Goal: Transaction & Acquisition: Book appointment/travel/reservation

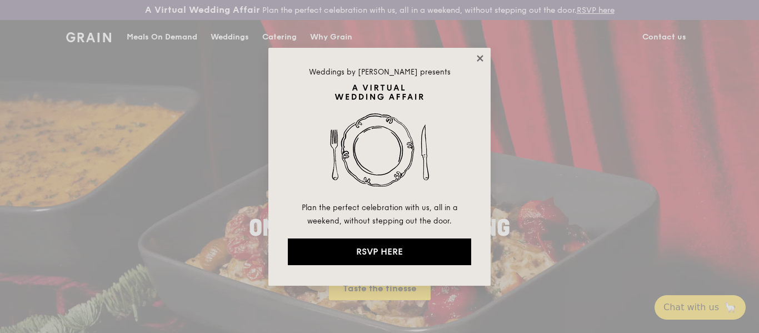
click at [481, 58] on icon at bounding box center [480, 58] width 6 height 6
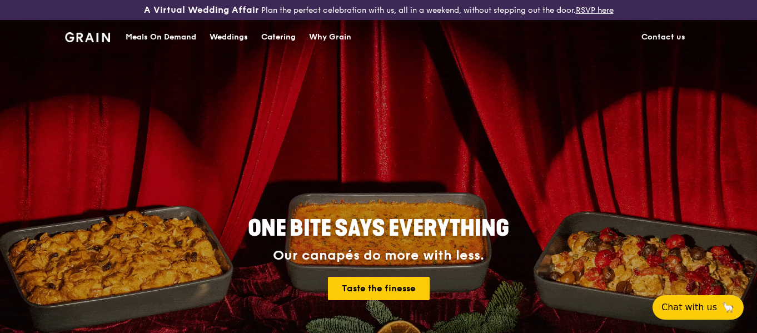
click at [158, 34] on div "Meals On Demand" at bounding box center [161, 37] width 71 height 33
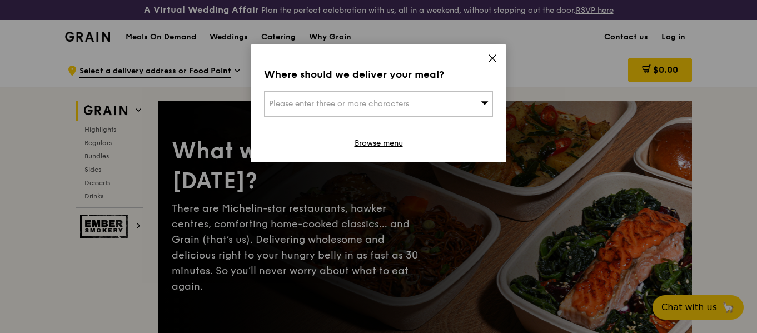
click at [492, 54] on icon at bounding box center [492, 58] width 10 height 10
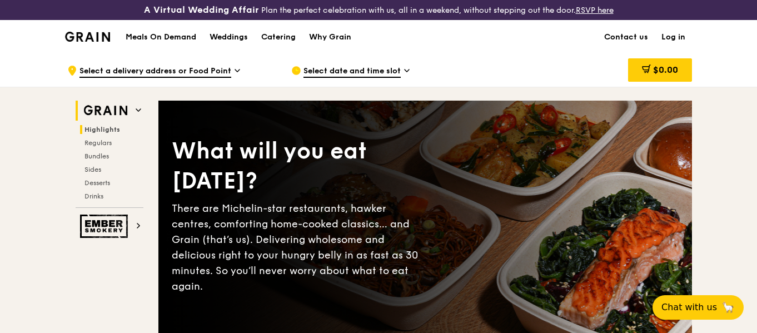
click at [96, 130] on span "Highlights" at bounding box center [102, 130] width 36 height 8
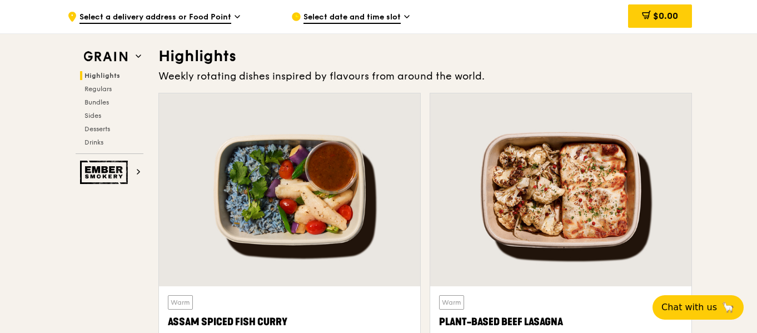
scroll to position [334, 0]
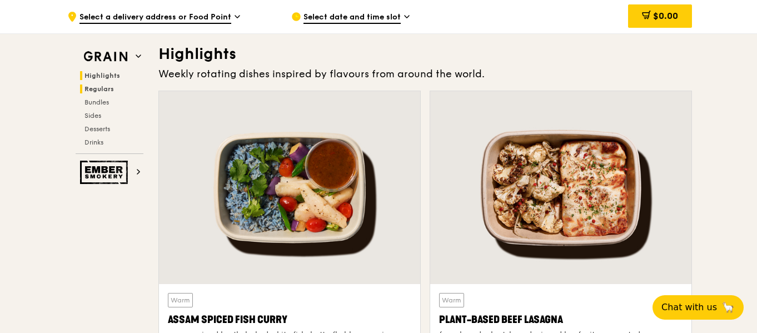
click at [97, 85] on span "Regulars" at bounding box center [98, 89] width 29 height 8
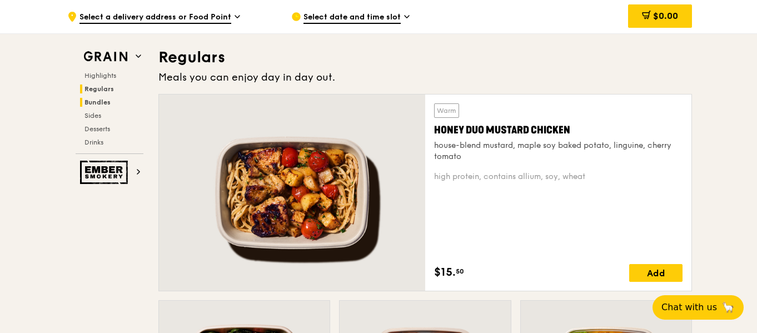
click at [93, 100] on span "Bundles" at bounding box center [97, 102] width 26 height 8
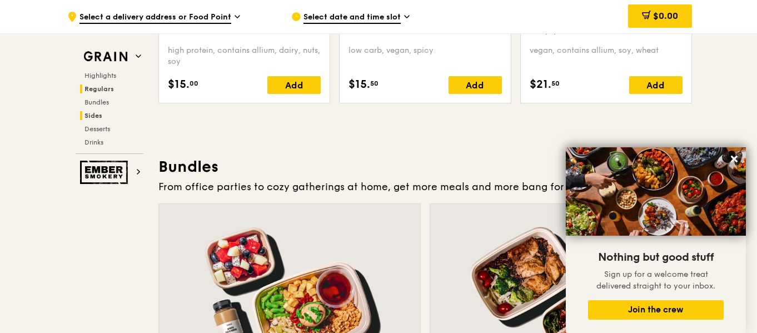
click at [96, 114] on span "Sides" at bounding box center [93, 116] width 18 height 8
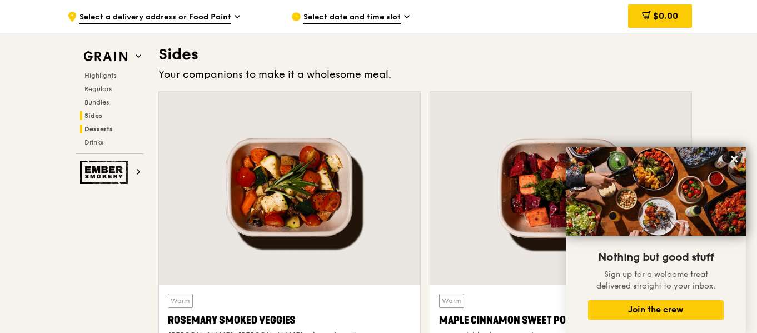
click at [98, 126] on span "Desserts" at bounding box center [98, 129] width 28 height 8
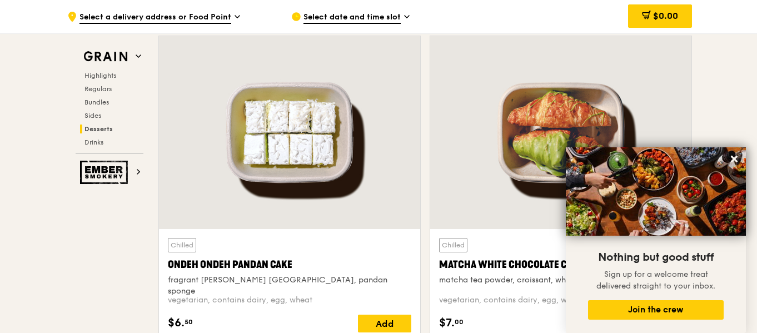
scroll to position [2977, 0]
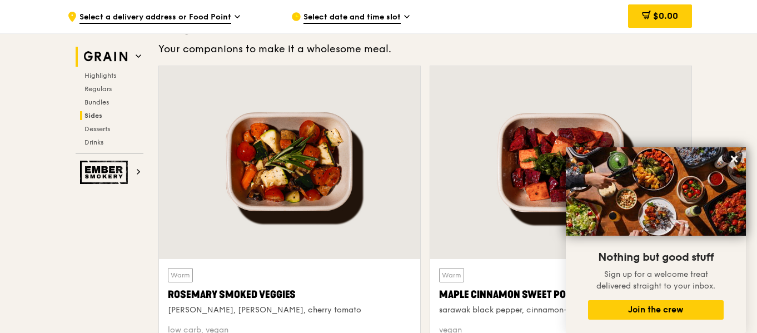
click at [138, 53] on icon at bounding box center [139, 56] width 6 height 6
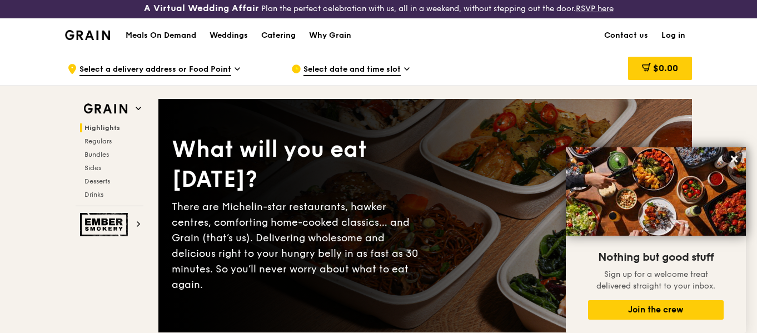
scroll to position [0, 0]
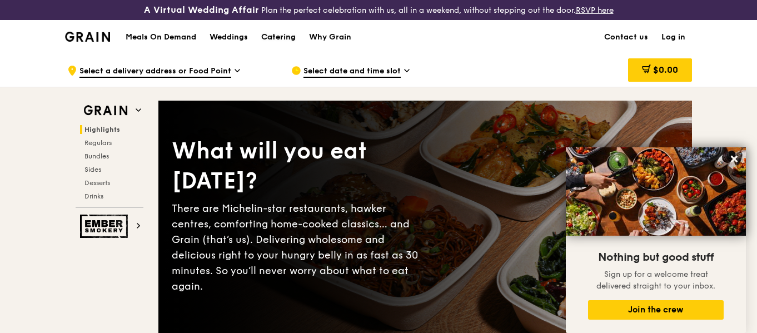
click at [275, 37] on div "Catering" at bounding box center [278, 37] width 34 height 33
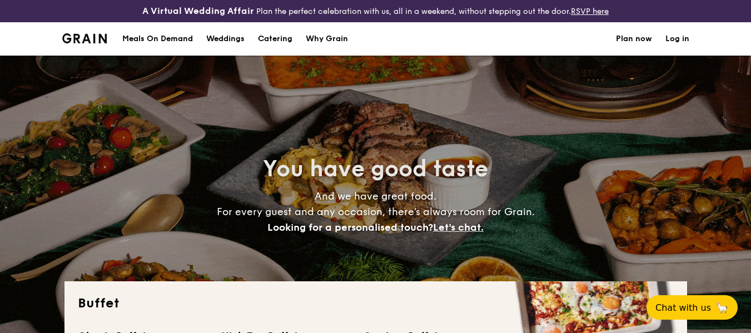
select select
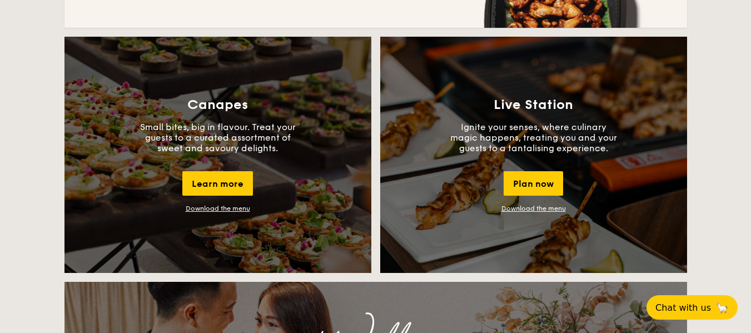
scroll to position [1000, 0]
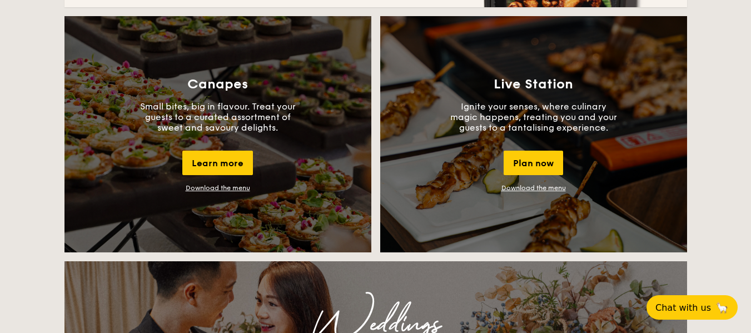
click at [308, 176] on div "Canapes Small bites, big in flavour. Treat your guests to a curated assortment …" at bounding box center [217, 134] width 307 height 236
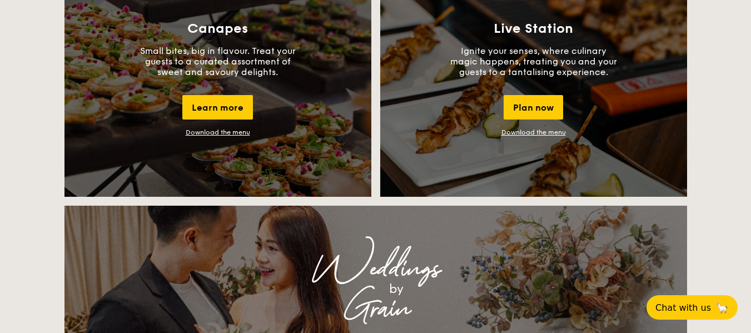
drag, startPoint x: 597, startPoint y: 117, endPoint x: 570, endPoint y: 172, distance: 61.4
click at [597, 117] on div "Live Station Ignite your senses, where culinary magic happens, treating you and…" at bounding box center [533, 79] width 307 height 236
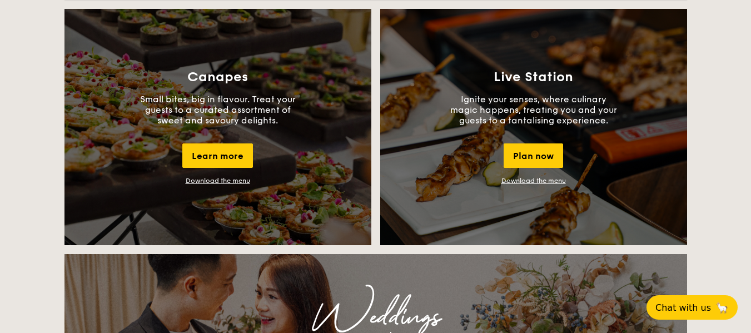
scroll to position [945, 0]
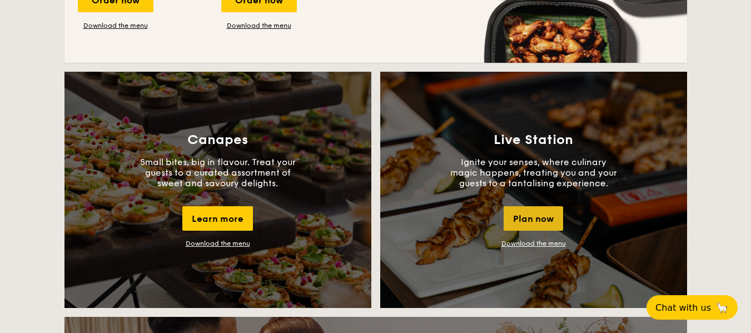
click at [542, 216] on div "Plan now" at bounding box center [532, 218] width 59 height 24
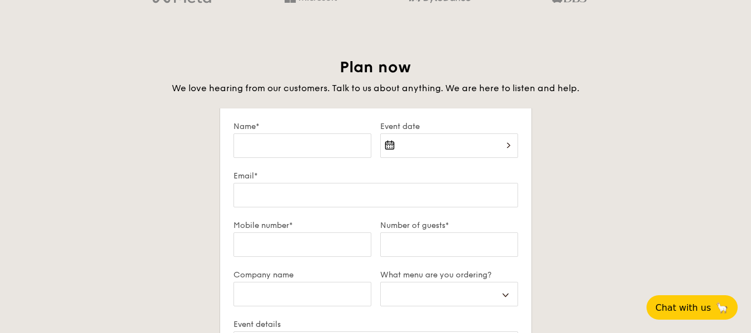
scroll to position [1707, 0]
